Goal: Task Accomplishment & Management: Manage account settings

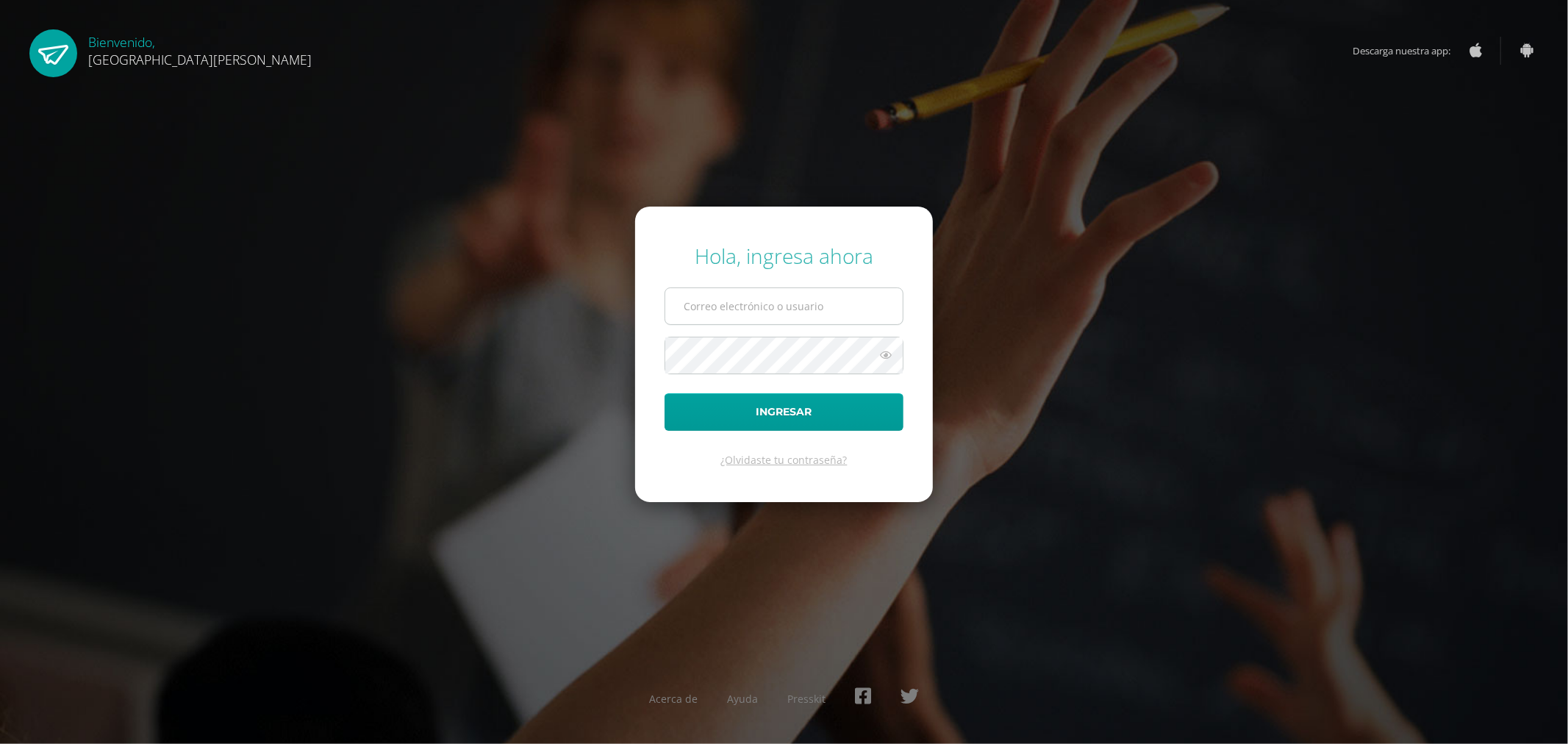
click at [800, 312] on input "text" at bounding box center [784, 306] width 238 height 36
paste input "[EMAIL_ADDRESS][DOMAIN_NAME] Título: Maestro"
type input "[EMAIL_ADDRESS][DOMAIN_NAME] Título: Maestro"
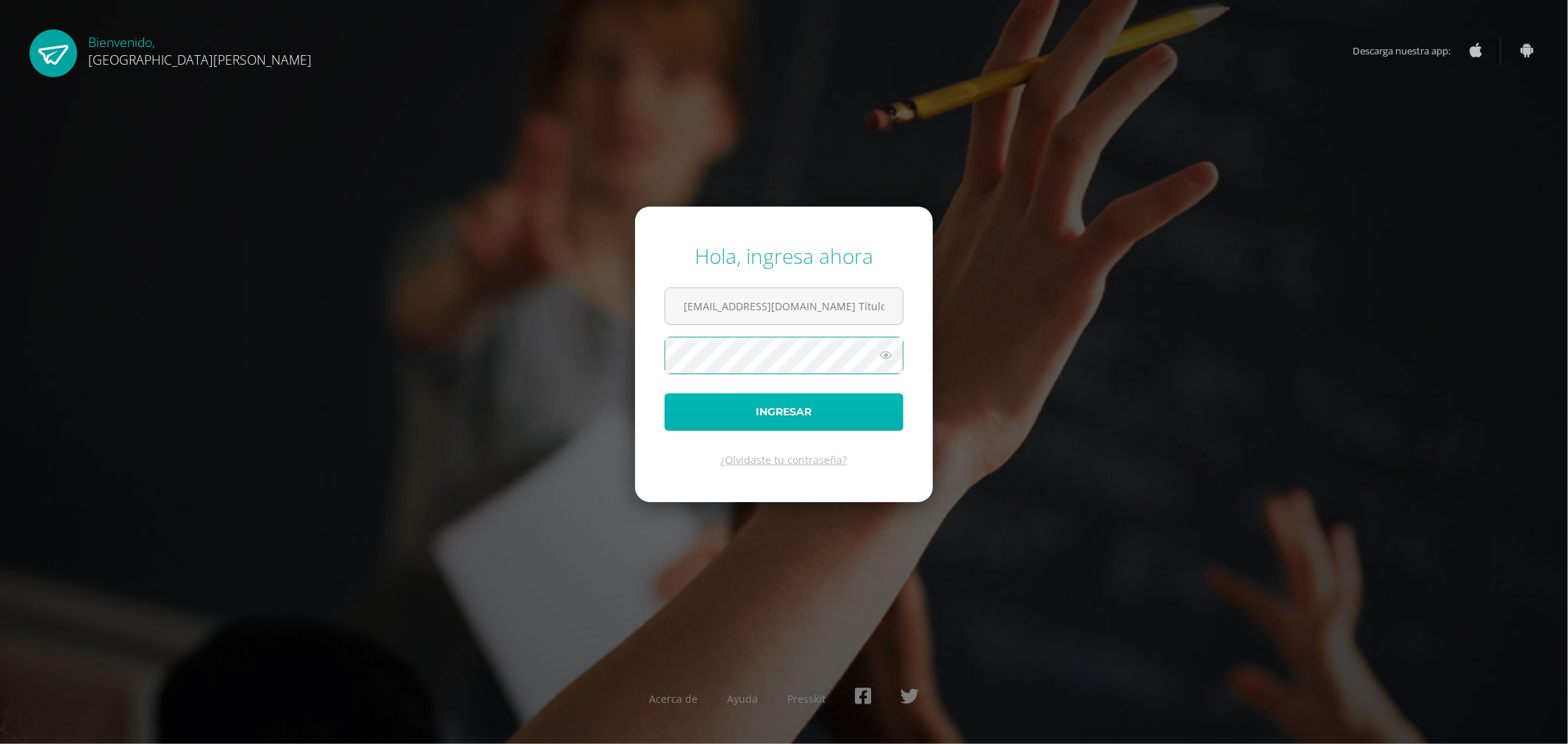
click at [698, 418] on button "Ingresar" at bounding box center [784, 412] width 239 height 37
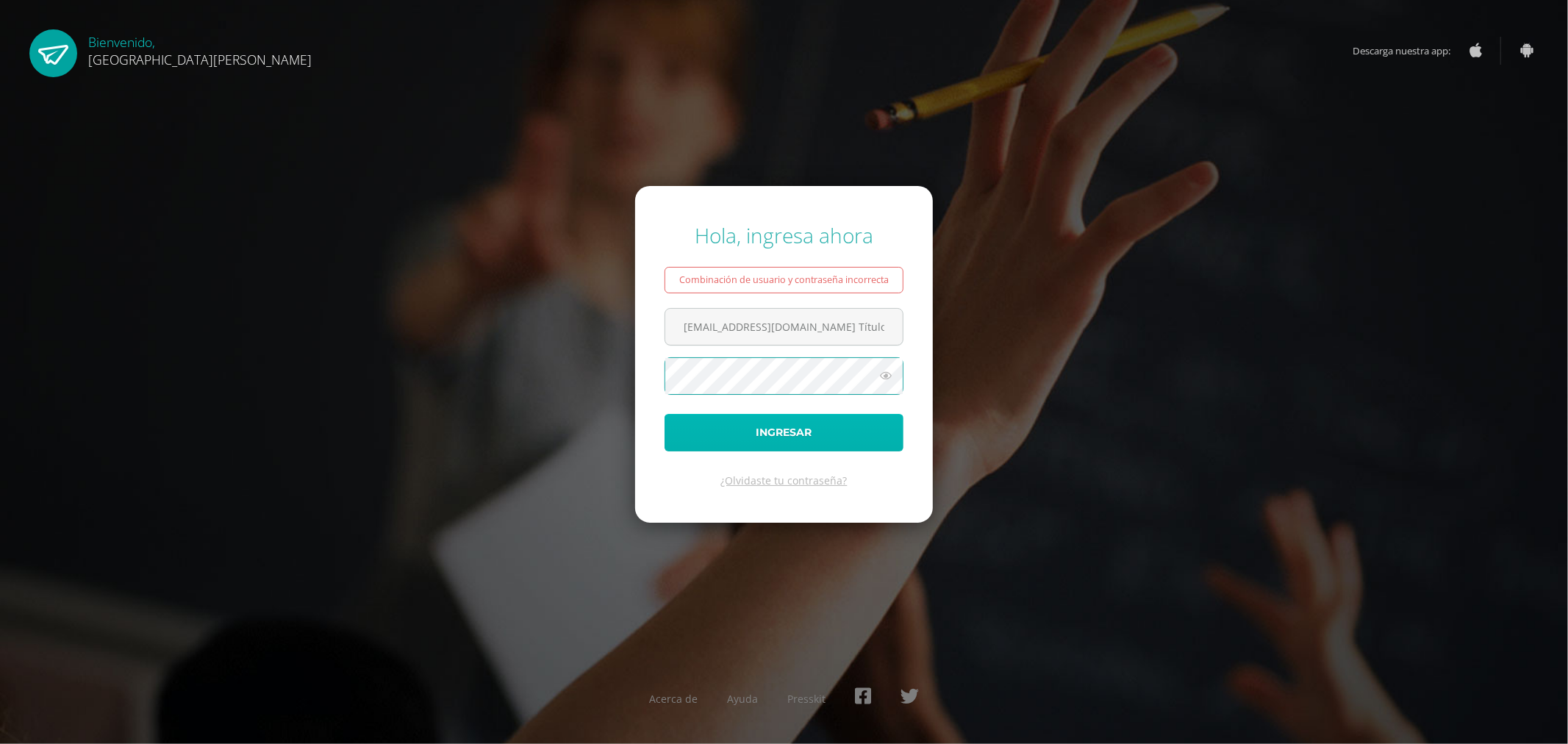
click at [777, 435] on button "Ingresar" at bounding box center [784, 432] width 239 height 37
click at [890, 372] on icon at bounding box center [886, 376] width 19 height 18
click at [783, 439] on button "Ingresar" at bounding box center [784, 432] width 239 height 37
click at [845, 400] on form "Hola, ingresa ahora Combinación de usuario y contraseña incorrecta criteriospri…" at bounding box center [784, 354] width 297 height 337
click at [886, 372] on icon at bounding box center [886, 376] width 19 height 18
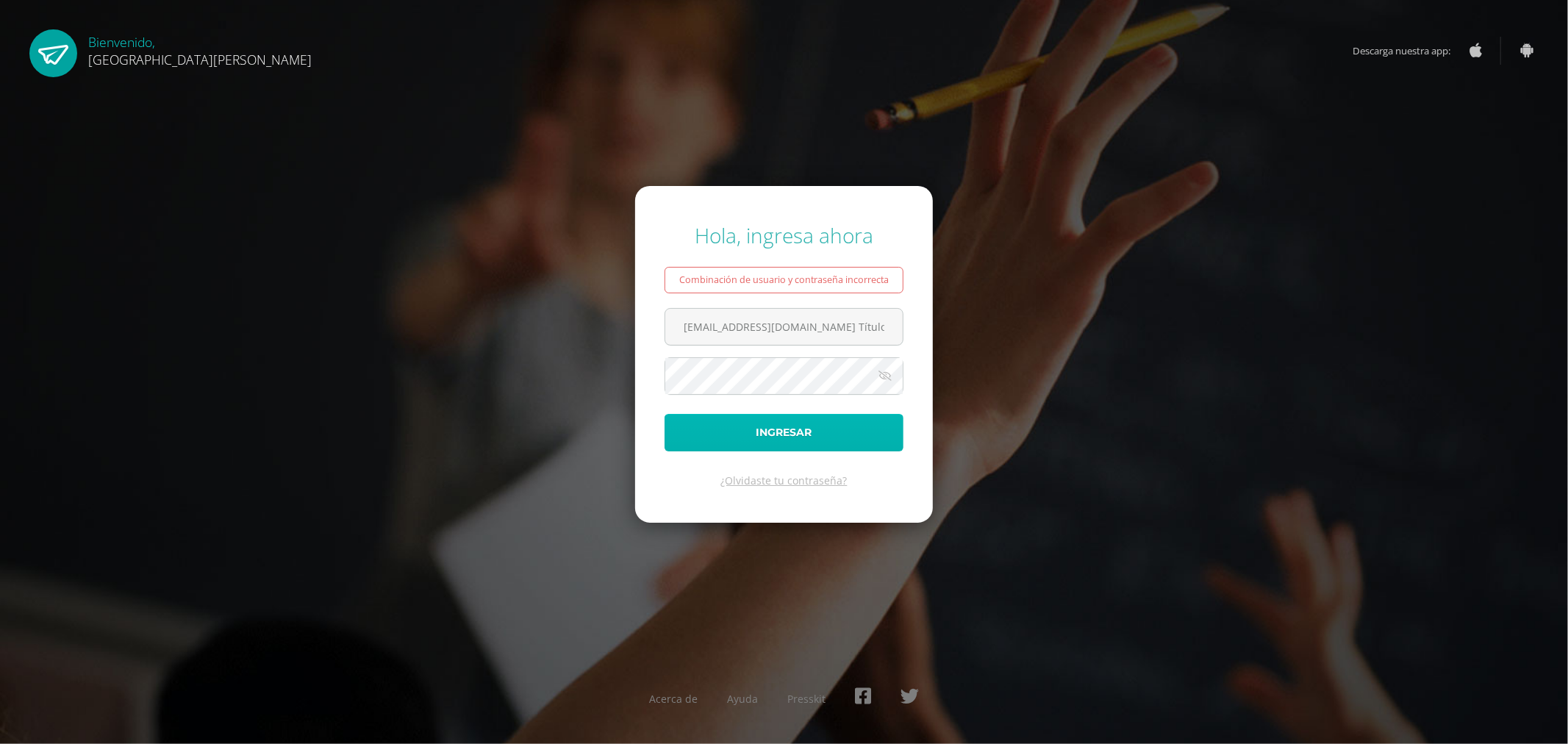
click at [835, 435] on button "Ingresar" at bounding box center [784, 432] width 239 height 37
click at [886, 373] on icon at bounding box center [886, 376] width 19 height 18
click at [850, 450] on button "Ingresar" at bounding box center [784, 432] width 239 height 37
click at [880, 378] on icon at bounding box center [886, 376] width 19 height 18
click at [682, 331] on input "criteriosprimaria@bilinguesanjuan.edu.gt Título: Maestro" at bounding box center [784, 326] width 238 height 36
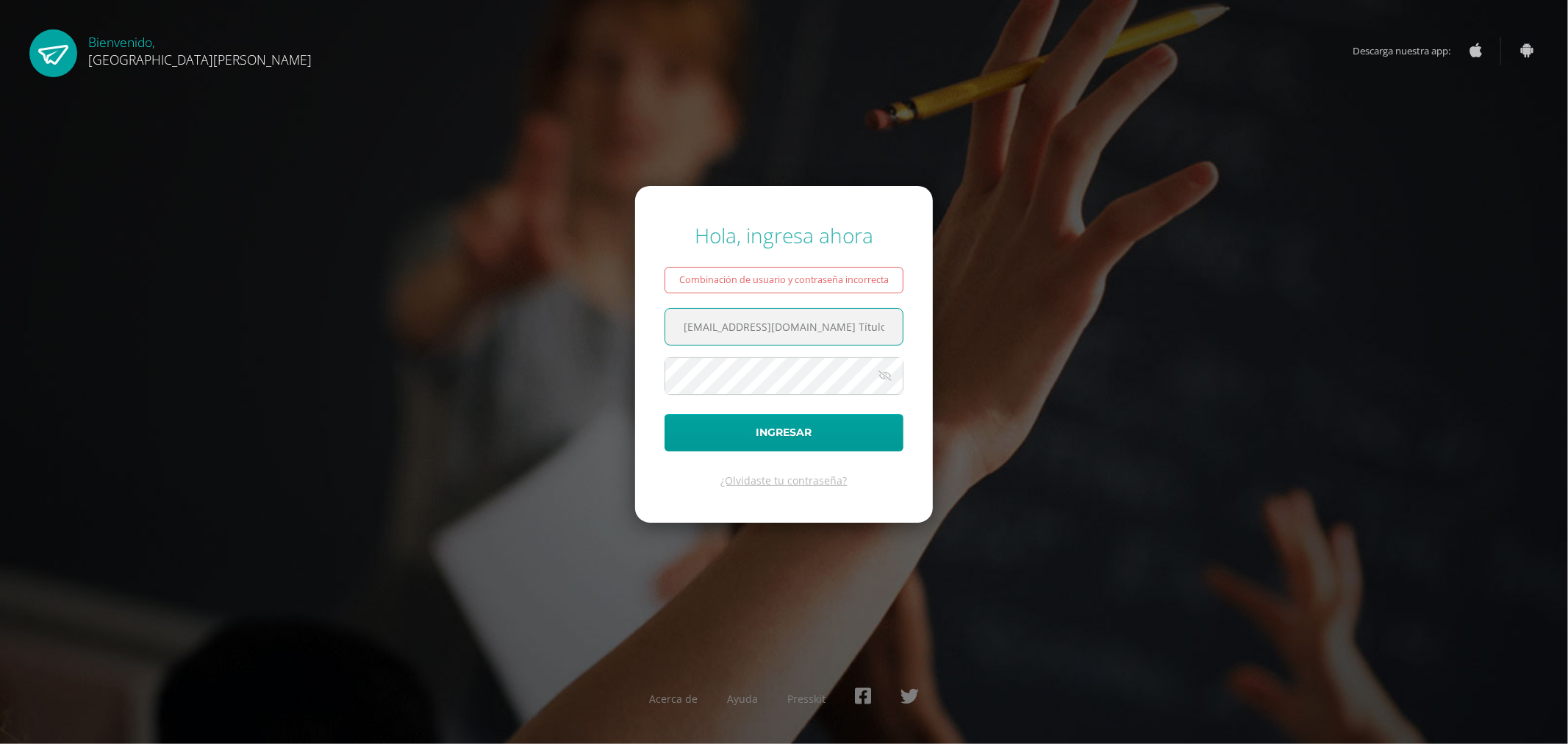
click at [687, 332] on input "criteriosprimaria@bilinguesanjuan.edu.gt Título: Maestro" at bounding box center [784, 326] width 238 height 36
type input "criteriosprimaria@bilinguesanjuan.edu.gt Título: Maestro"
click at [846, 429] on button "Ingresar" at bounding box center [784, 432] width 239 height 37
click at [820, 339] on input "[EMAIL_ADDRESS][DOMAIN_NAME] Título: Maestro" at bounding box center [784, 326] width 238 height 36
drag, startPoint x: 891, startPoint y: 326, endPoint x: 606, endPoint y: 325, distance: 285.0
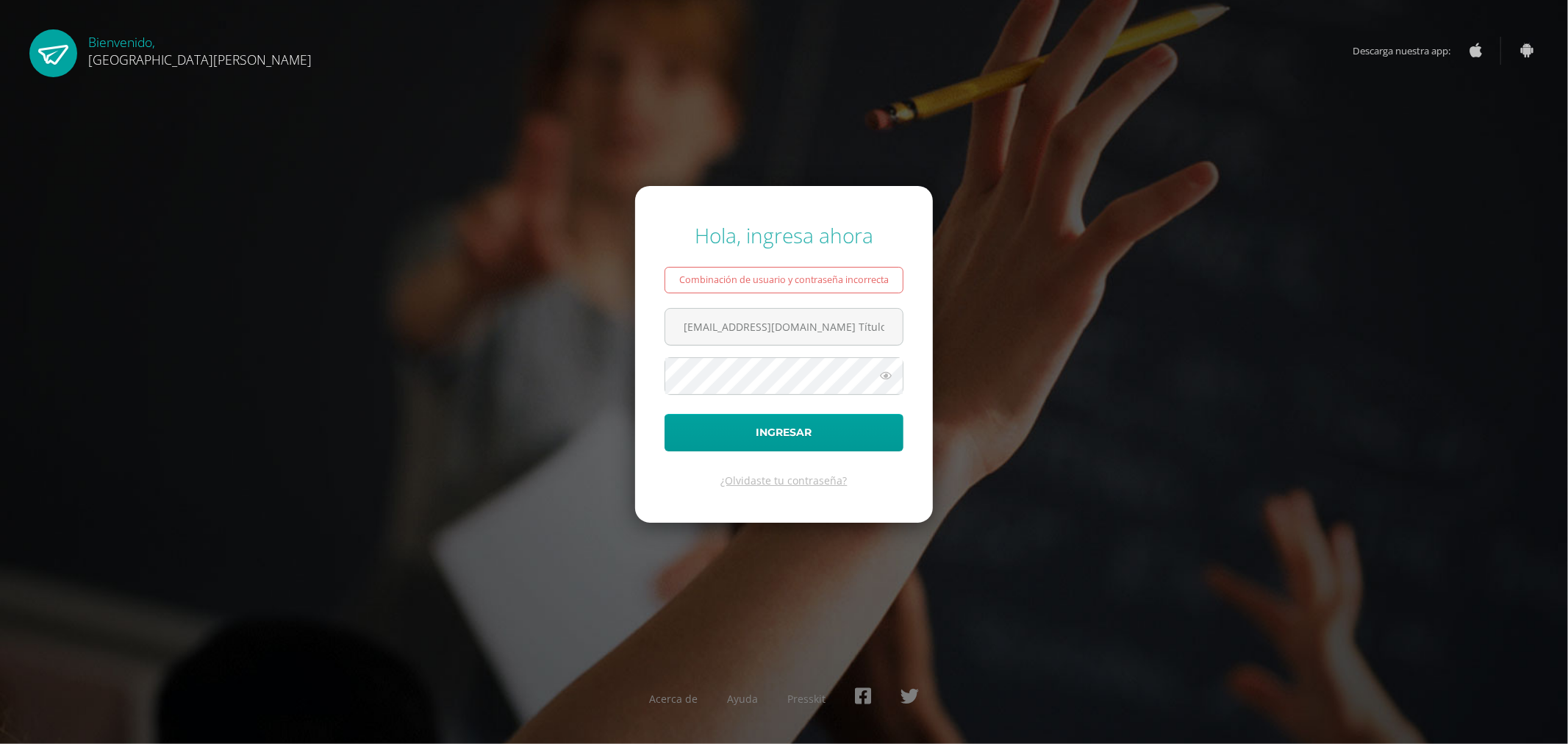
click at [606, 325] on div "Hola, ingresa ahora Combinación de usuario y contraseña incorrecta [EMAIL_ADDRE…" at bounding box center [784, 372] width 948 height 325
type input "ítulo: Maestro"
click at [1082, 656] on div "Hola, ingresa ahora Combinación de usuario y contraseña incorrecta ítulo: Maest…" at bounding box center [784, 372] width 1580 height 744
drag, startPoint x: 822, startPoint y: 328, endPoint x: 406, endPoint y: 321, distance: 416.1
click at [406, 321] on div "Hola, ingresa ahora Combinación de usuario y contraseña incorrecta ítulo: Maest…" at bounding box center [784, 372] width 948 height 325
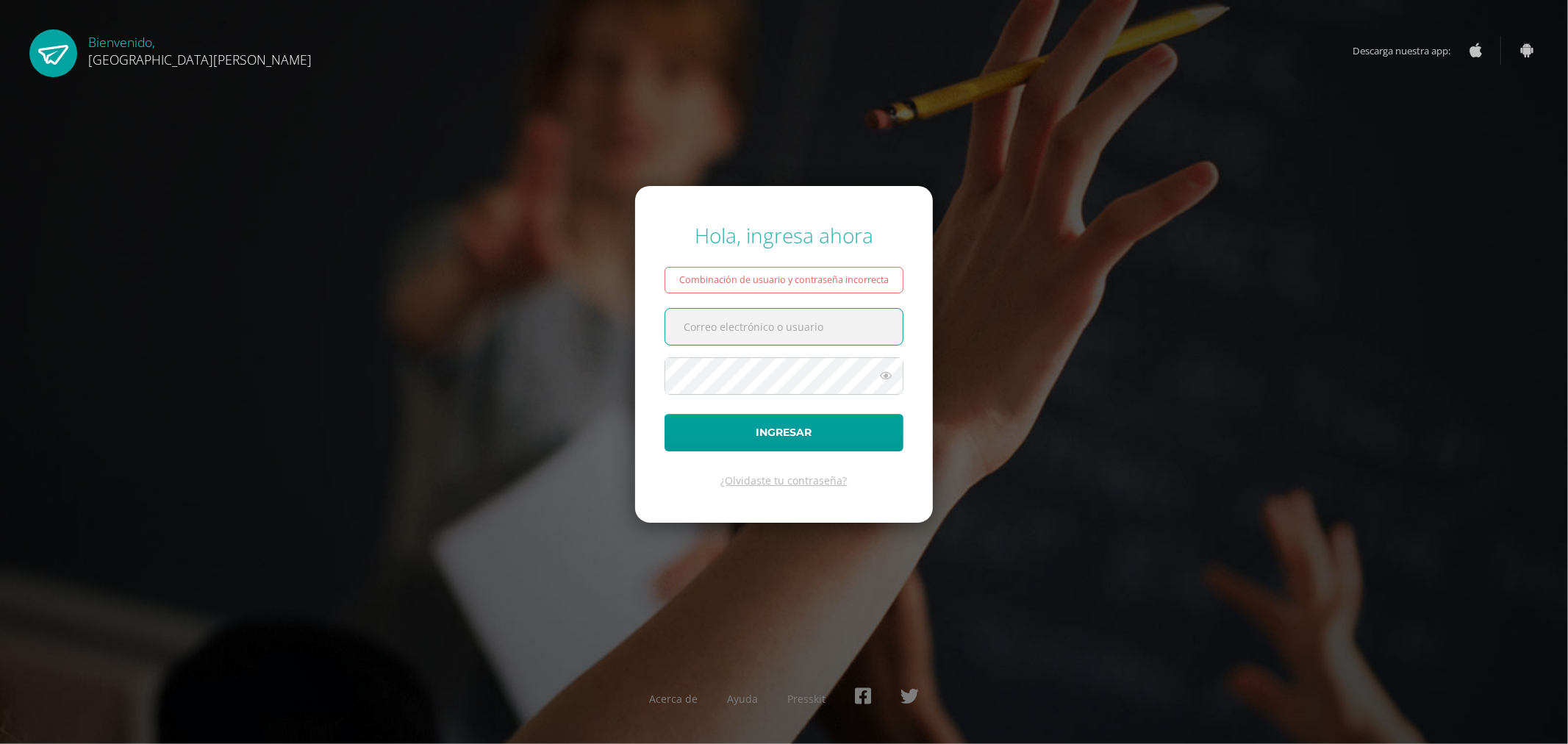
paste input "[EMAIL_ADDRESS][DOMAIN_NAME] Título: Maestro"
drag, startPoint x: 814, startPoint y: 322, endPoint x: 929, endPoint y: 327, distance: 115.1
click at [929, 327] on form "Hola, ingresa ahora Combinación de usuario y contraseña incorrecta [EMAIL_ADDRE…" at bounding box center [784, 354] width 297 height 337
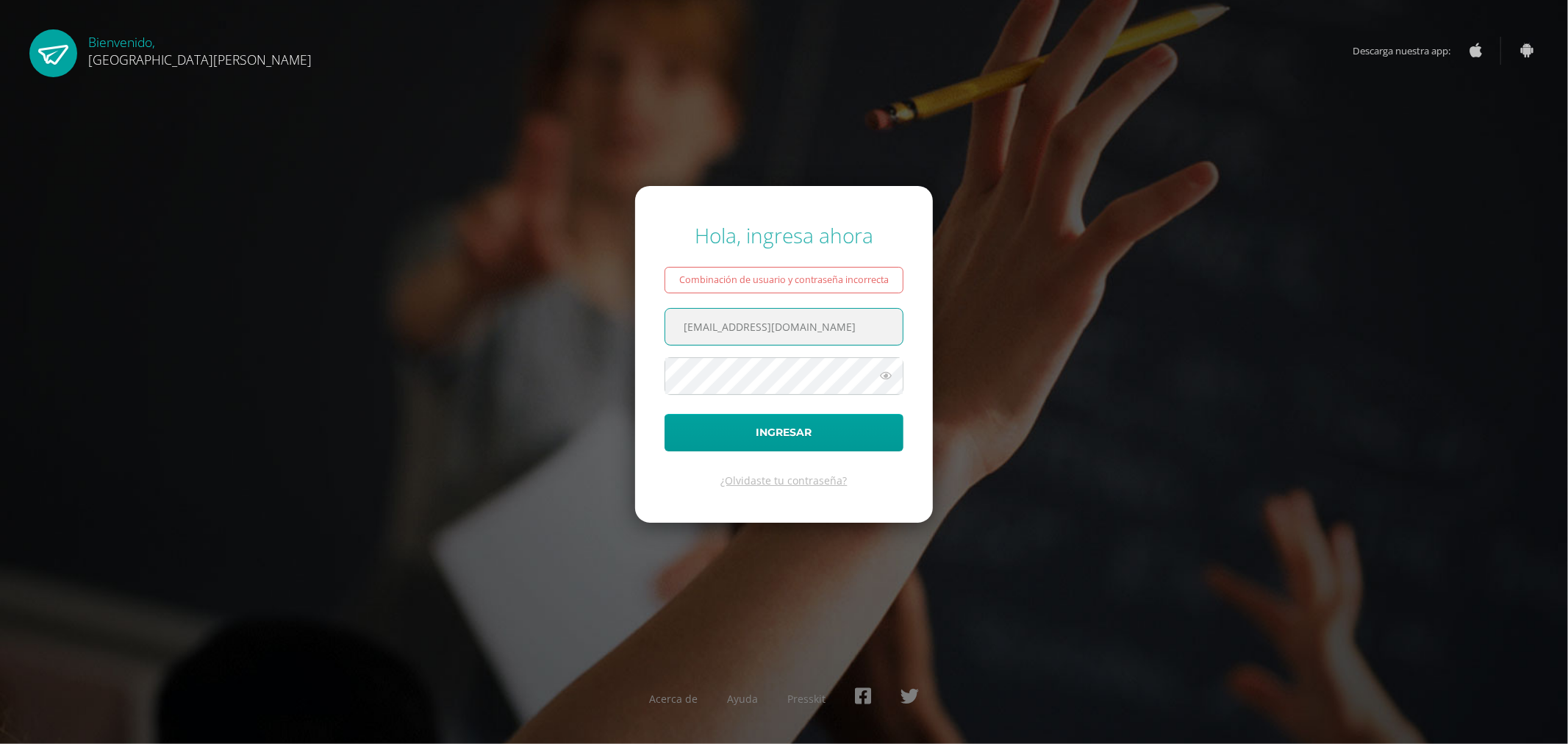
type input "[EMAIL_ADDRESS][DOMAIN_NAME]"
click at [687, 427] on button "Ingresar" at bounding box center [784, 432] width 239 height 37
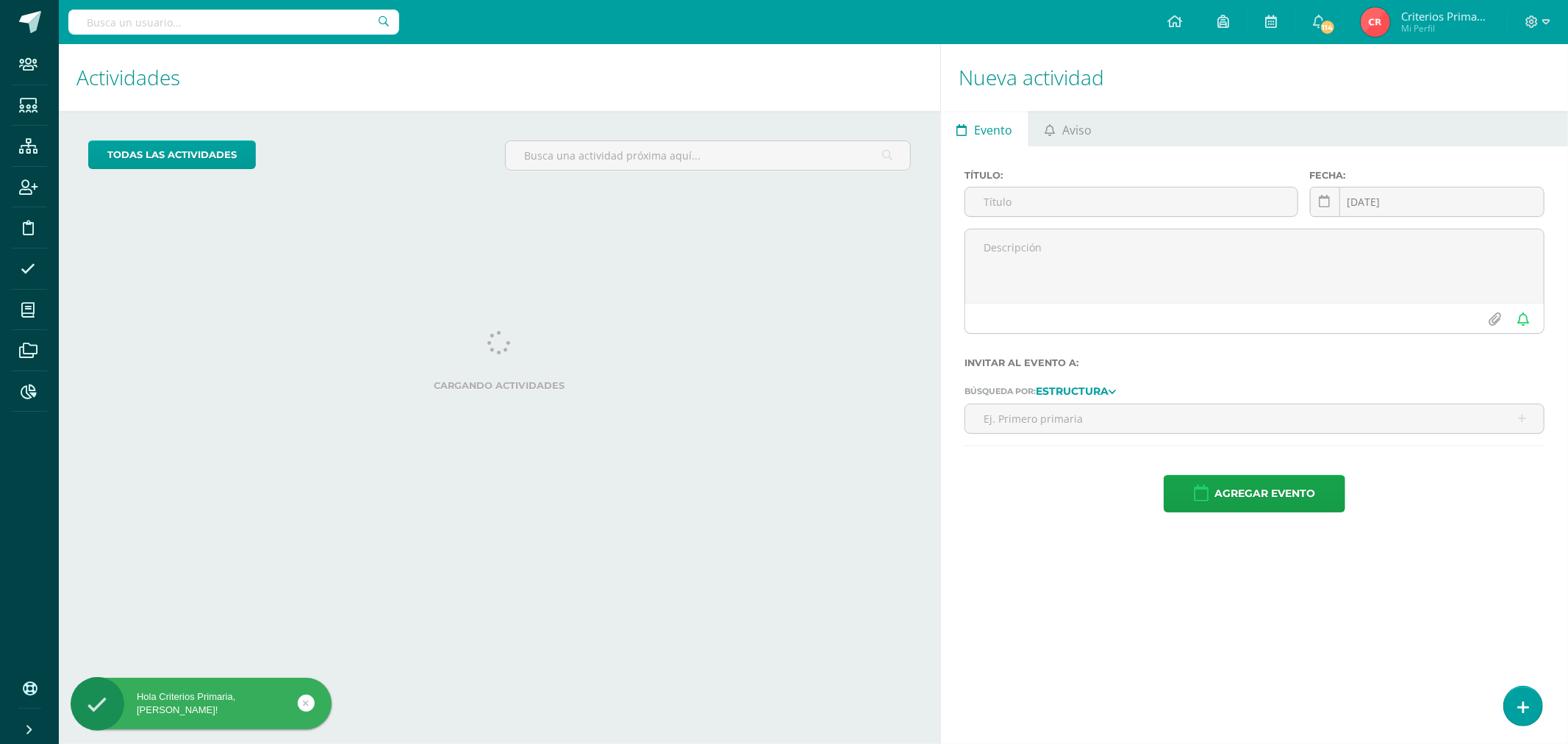
click at [1522, 27] on div at bounding box center [1538, 22] width 61 height 44
click at [1542, 20] on icon at bounding box center [1546, 22] width 8 height 13
click at [1423, 78] on span "Configuración" at bounding box center [1444, 78] width 69 height 14
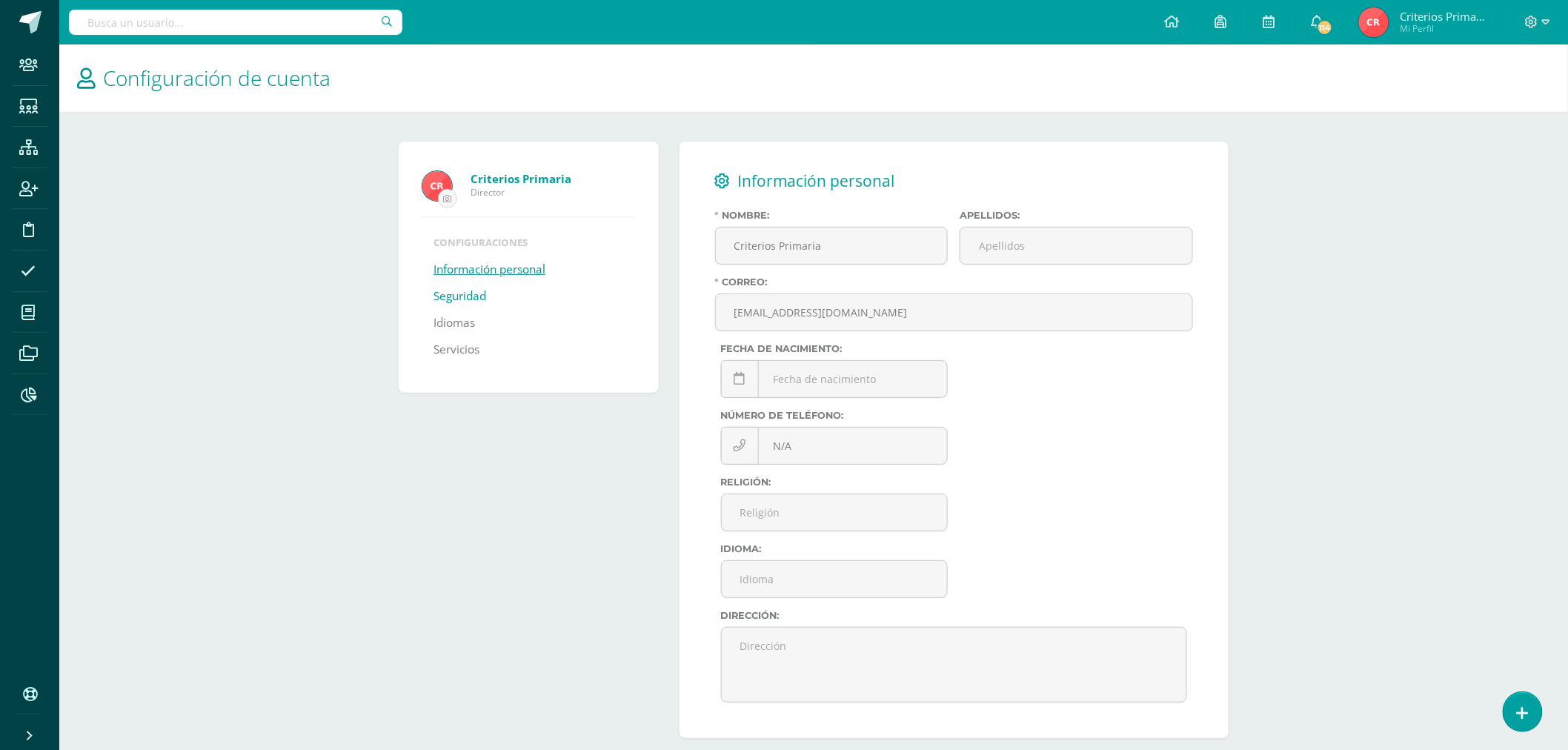
click at [477, 292] on link "Seguridad" at bounding box center [459, 296] width 53 height 27
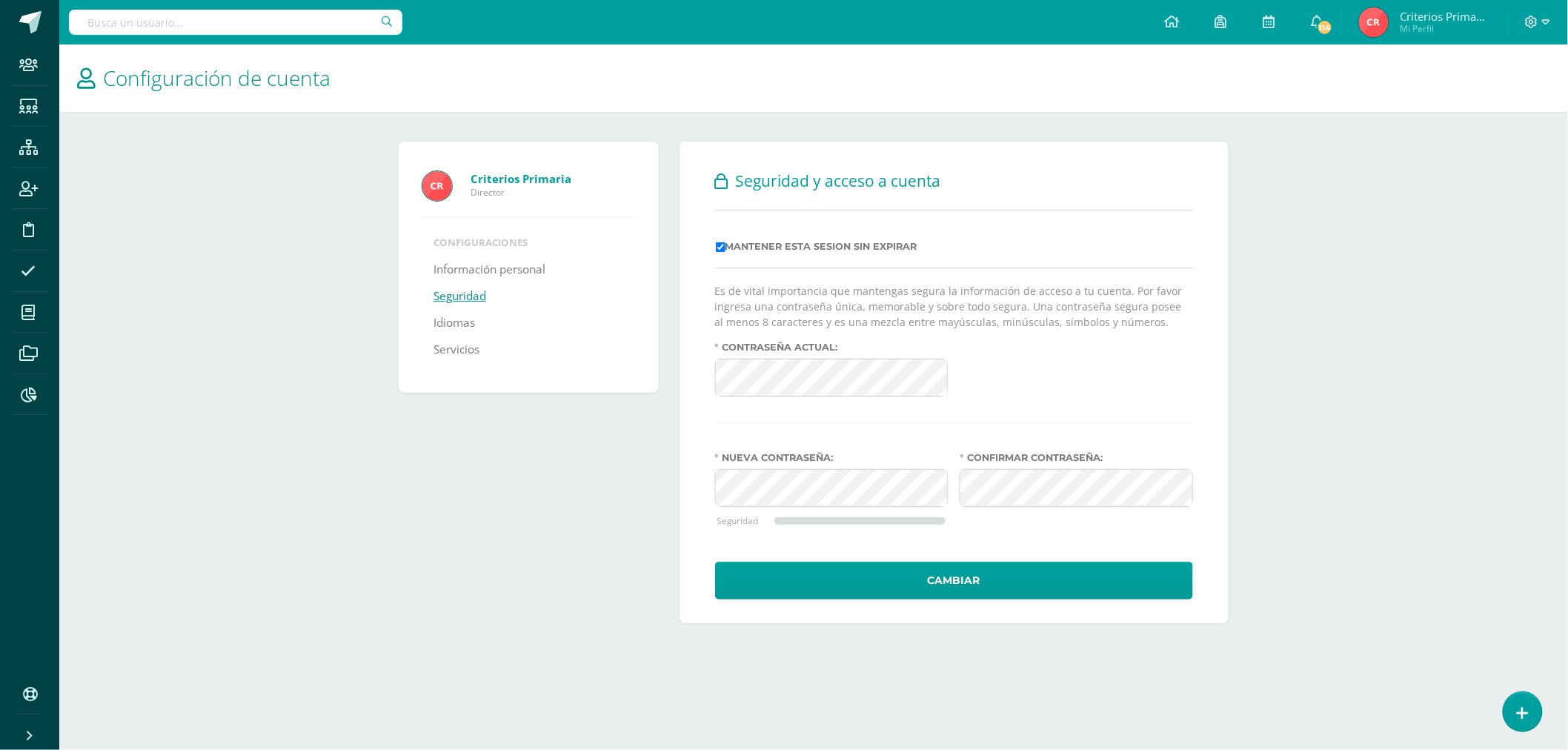
click at [753, 335] on form "Es de vital importancia que mantengas segura la información de acceso a tu cuen…" at bounding box center [954, 441] width 478 height 316
click at [876, 514] on div "Nueva contraseña: Seguridad" at bounding box center [837, 499] width 245 height 95
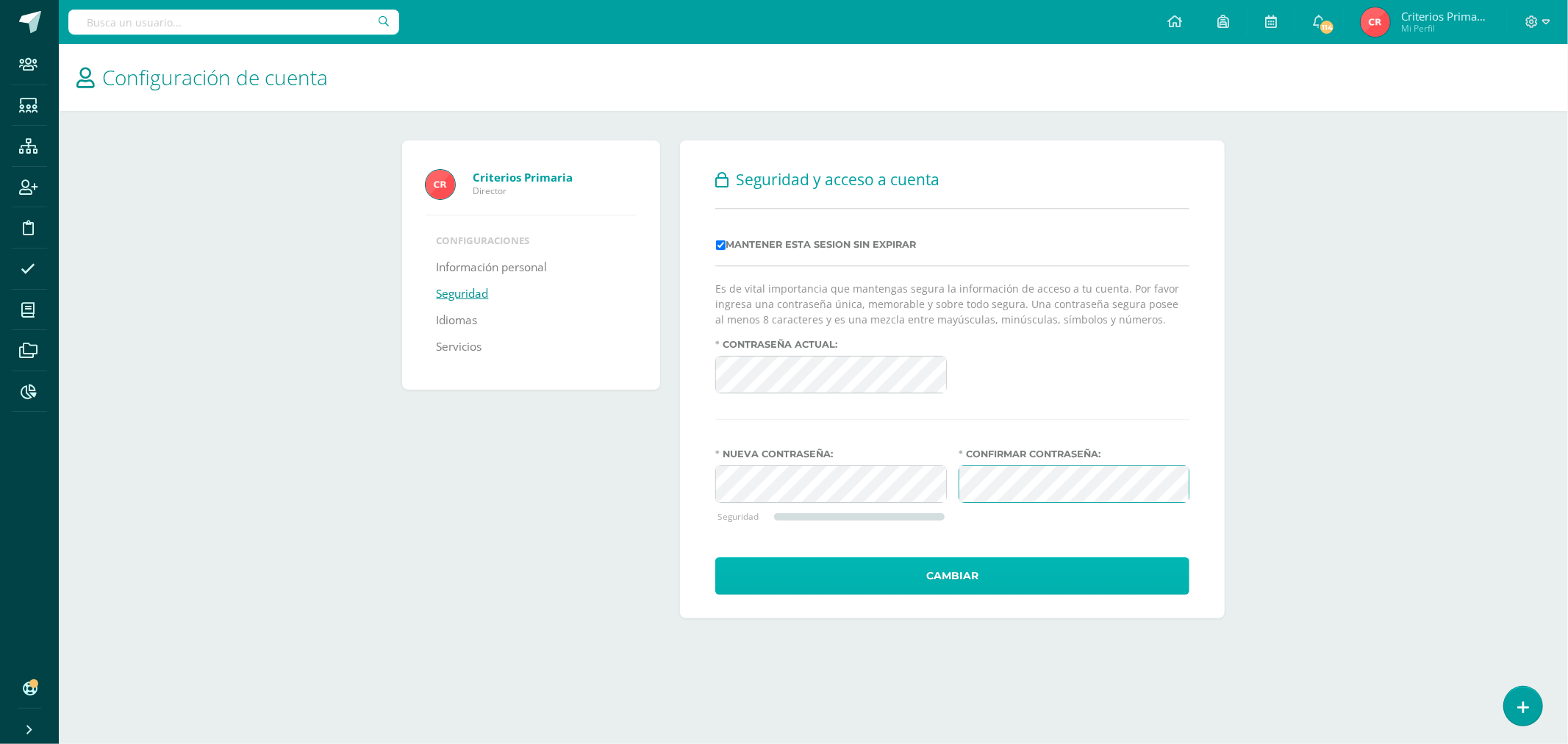
click at [1007, 569] on button "Cambiar" at bounding box center [952, 575] width 474 height 37
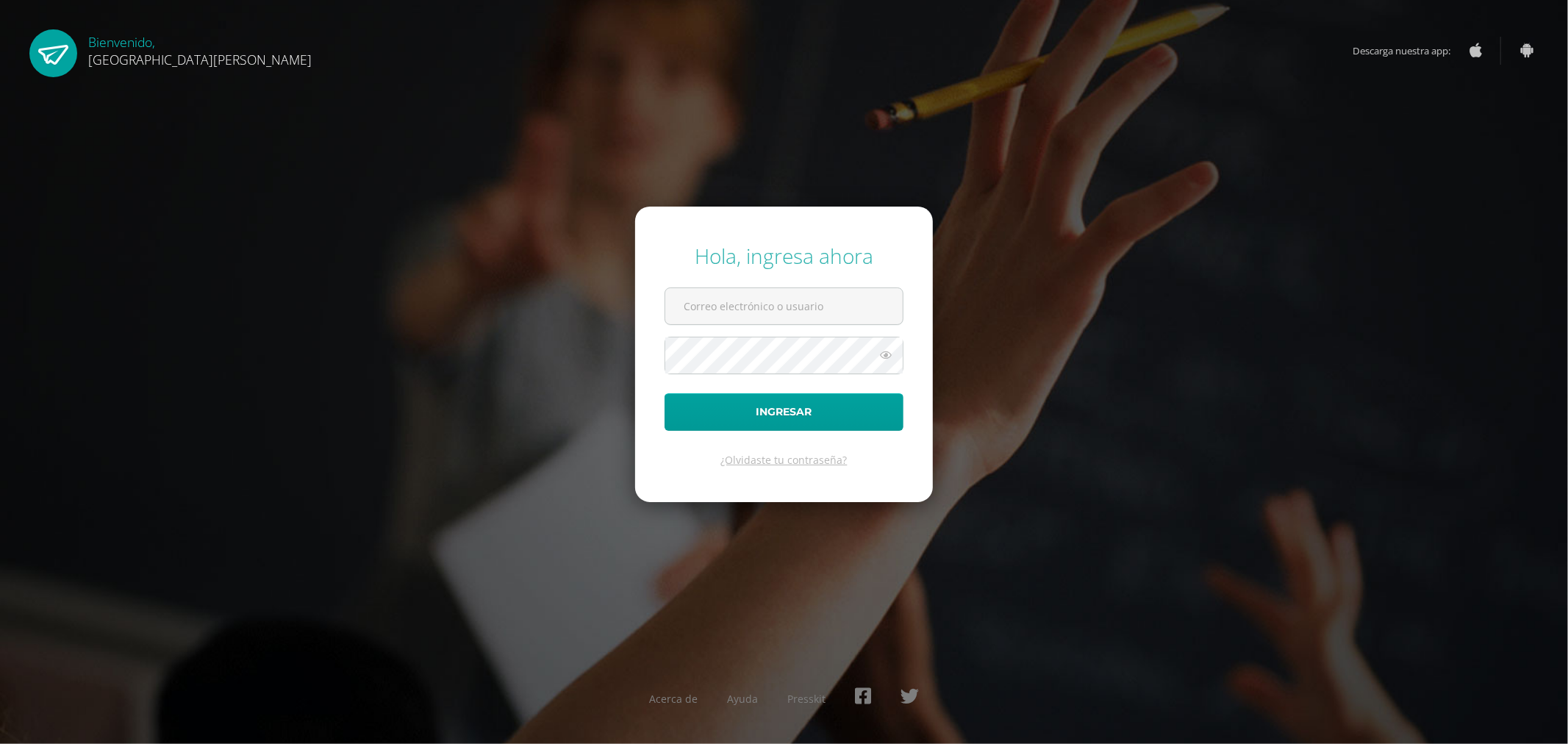
click at [744, 276] on form "Hola, ingresa ahora Ingresar ¿Olvidaste tu contraseña?" at bounding box center [784, 355] width 297 height 296
click at [743, 299] on input "text" at bounding box center [784, 306] width 238 height 36
paste input "[EMAIL_ADDRESS][DOMAIN_NAME] Título: Maestro"
drag, startPoint x: 832, startPoint y: 302, endPoint x: 891, endPoint y: 304, distance: 59.0
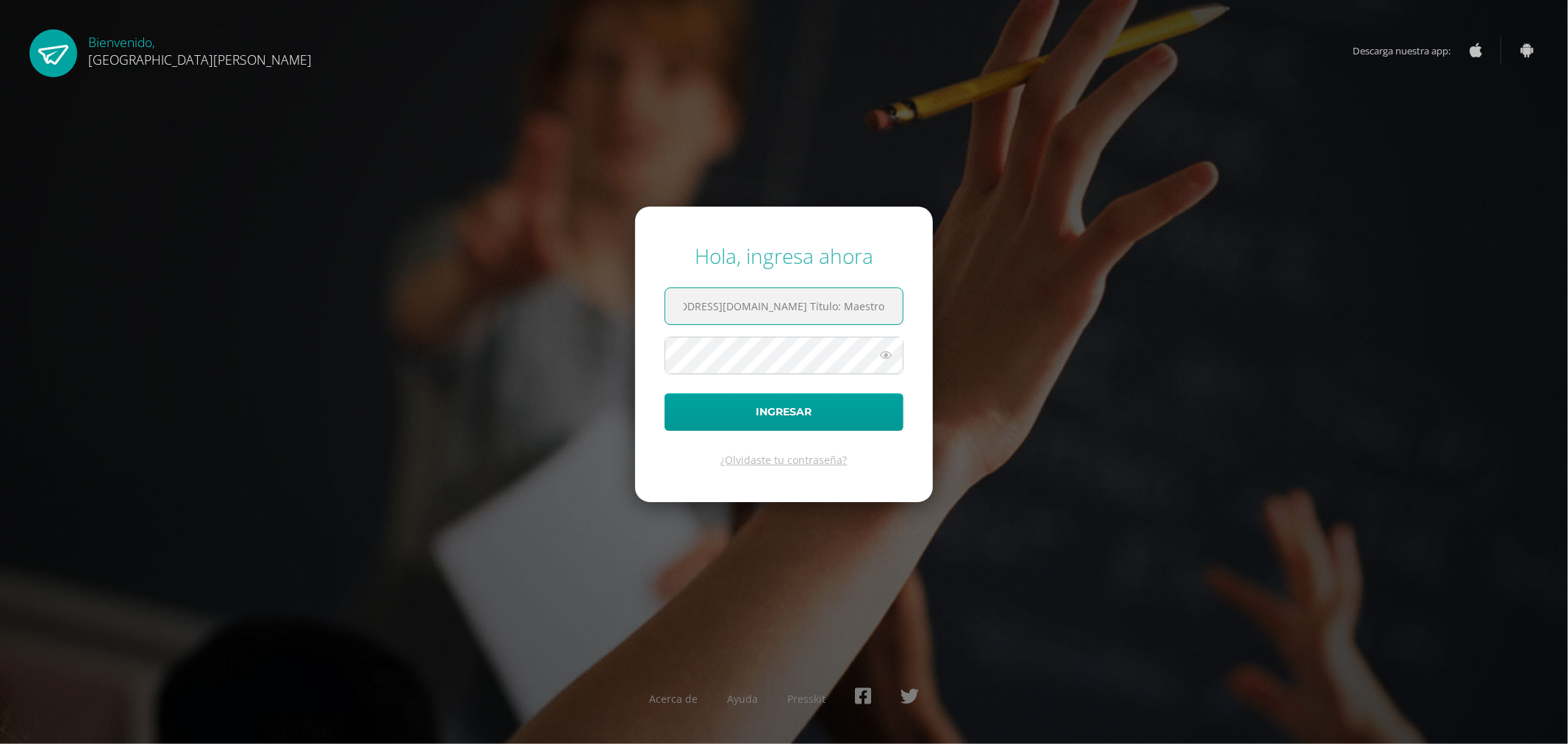
click at [891, 304] on input "criteriosprimaria@bilinguesanjuan.edu.gt Título: Maestro" at bounding box center [784, 306] width 238 height 36
type input "criteriosprimaria@bilinguesanjuan.edu.gt"
click at [866, 337] on span at bounding box center [784, 355] width 239 height 37
click at [886, 354] on icon at bounding box center [886, 355] width 19 height 18
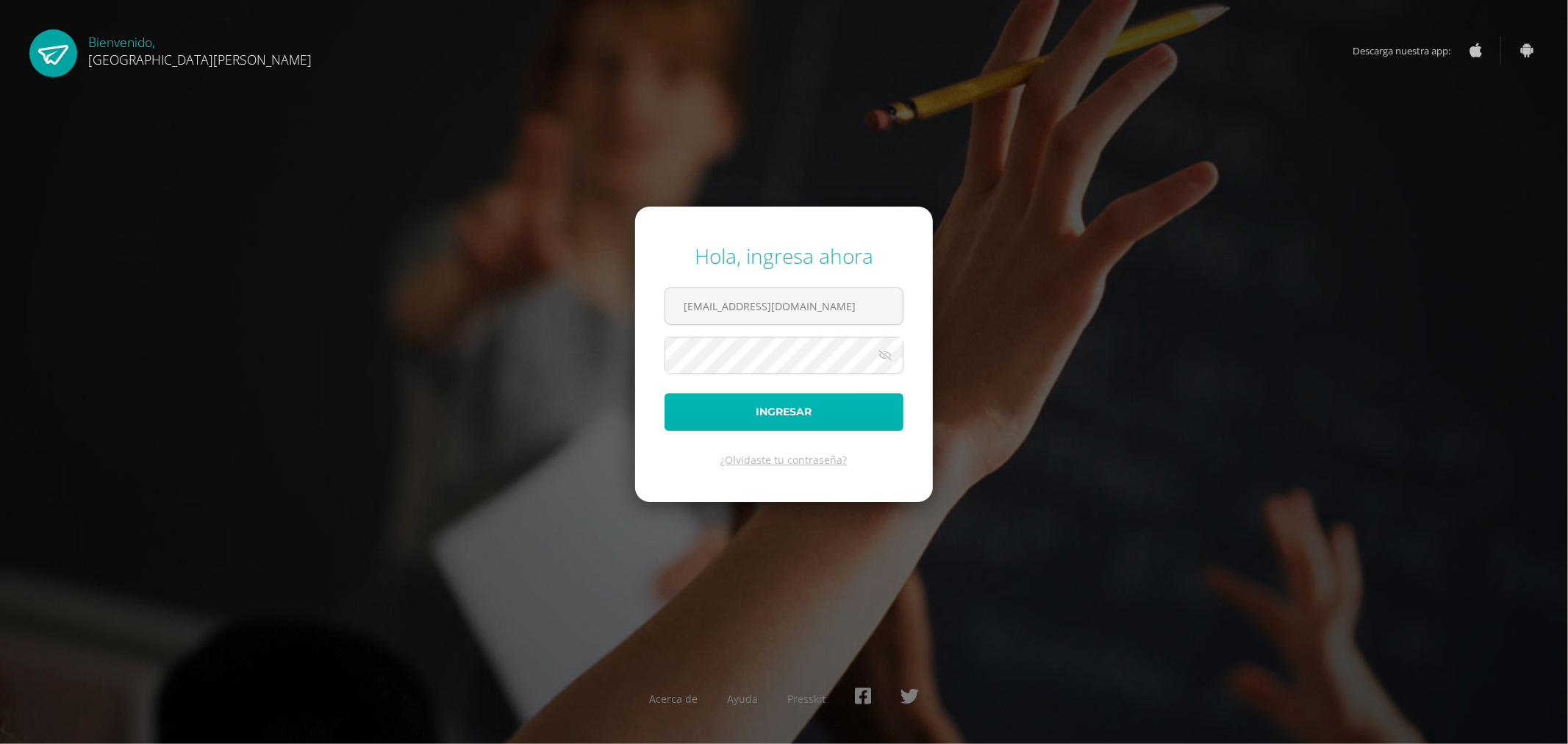
click at [842, 407] on button "Ingresar" at bounding box center [784, 412] width 239 height 37
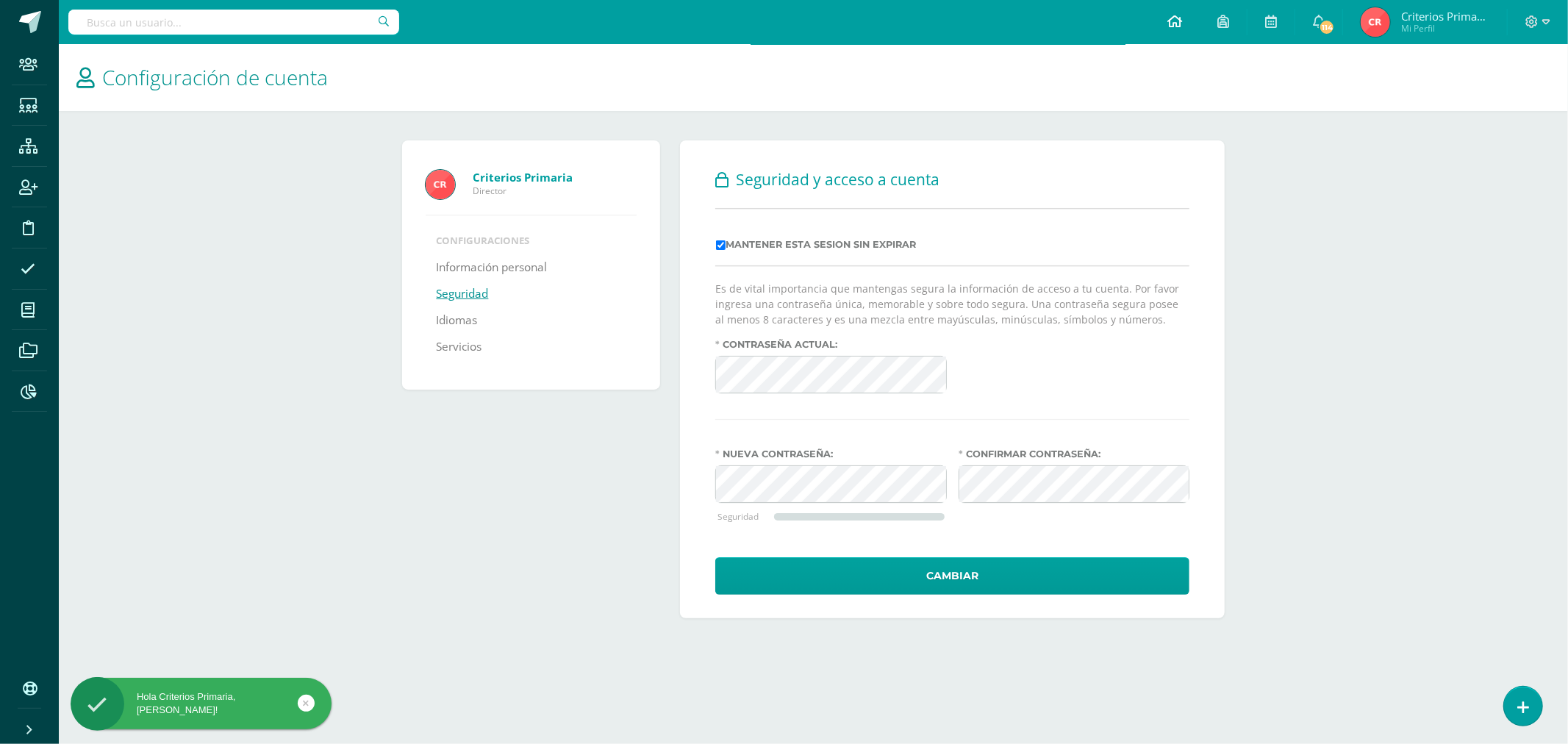
click at [1164, 27] on link at bounding box center [1175, 22] width 50 height 44
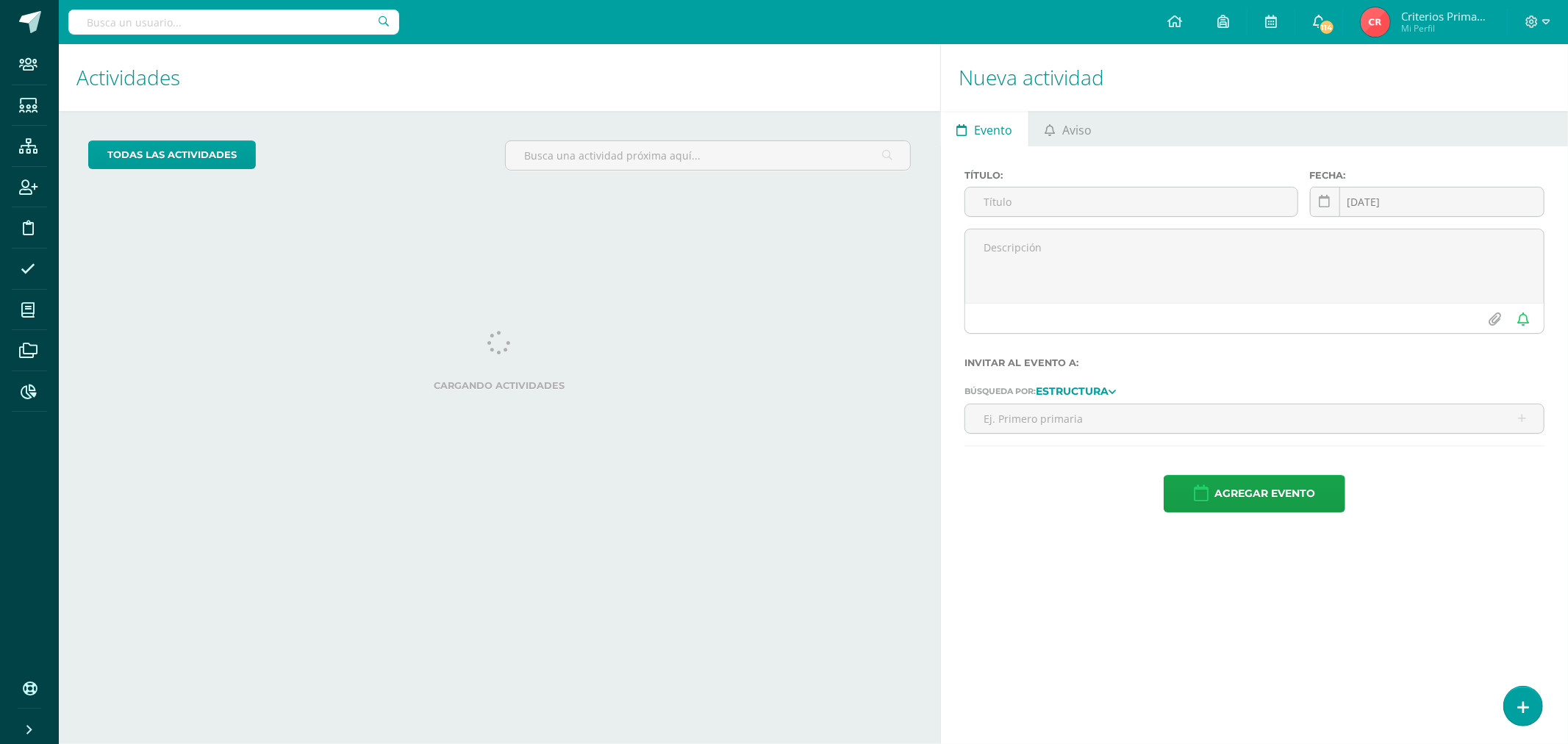
click at [1330, 16] on link "114" at bounding box center [1319, 22] width 47 height 44
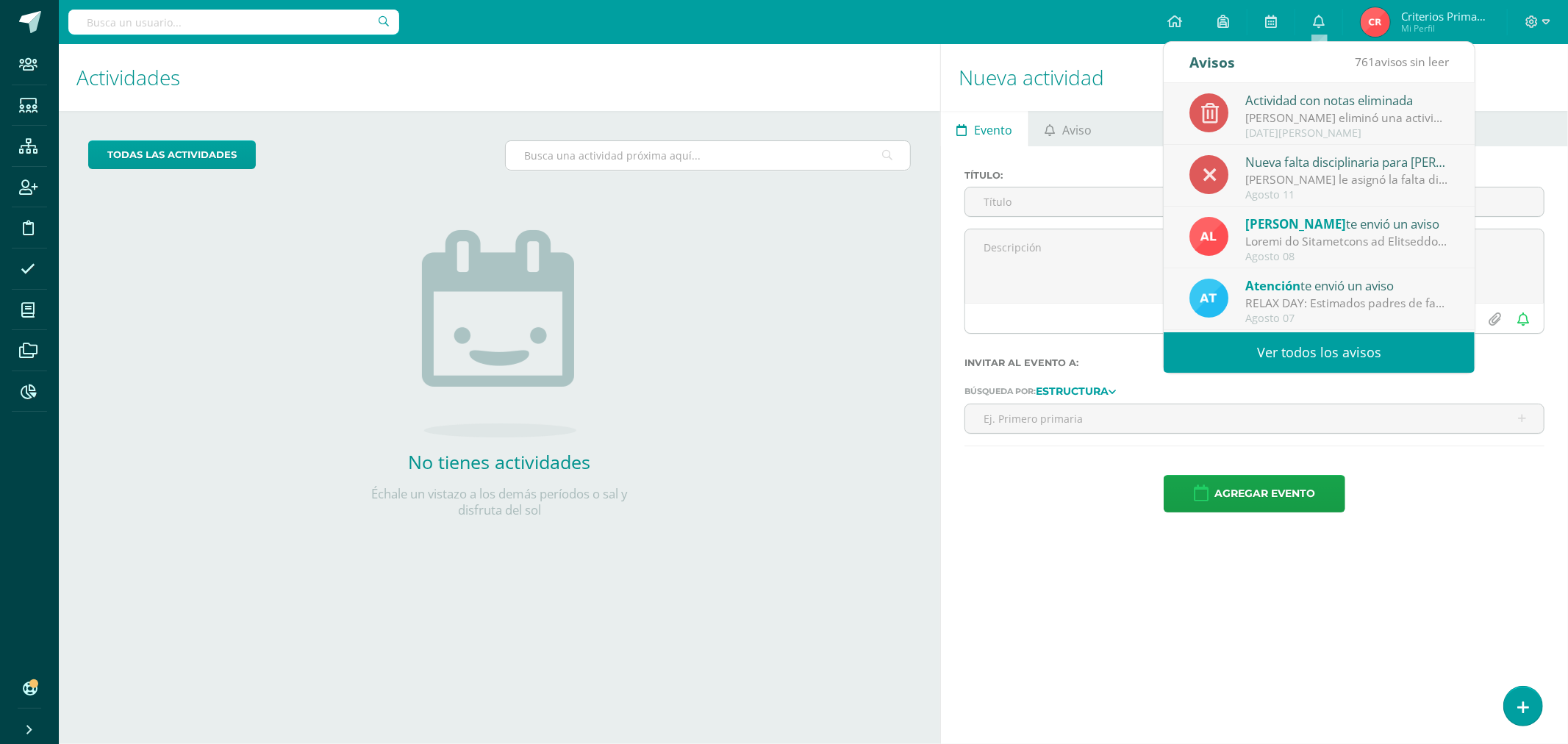
click at [791, 152] on input "text" at bounding box center [707, 155] width 403 height 28
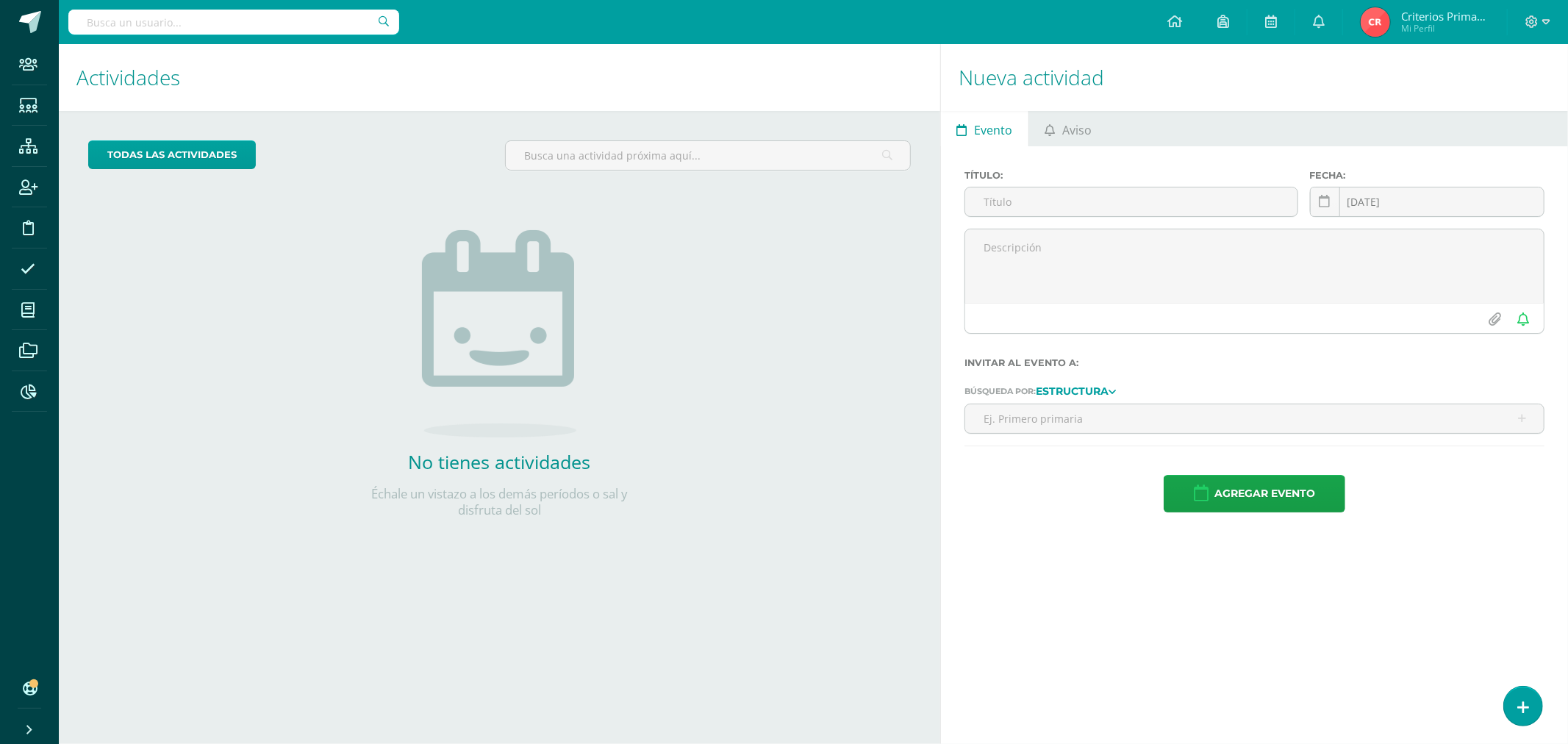
click at [1515, 20] on div at bounding box center [1538, 22] width 61 height 44
click at [1544, 19] on icon at bounding box center [1546, 22] width 8 height 13
click at [1456, 125] on span "Cerrar sesión" at bounding box center [1444, 120] width 66 height 14
